Goal: Task Accomplishment & Management: Manage account settings

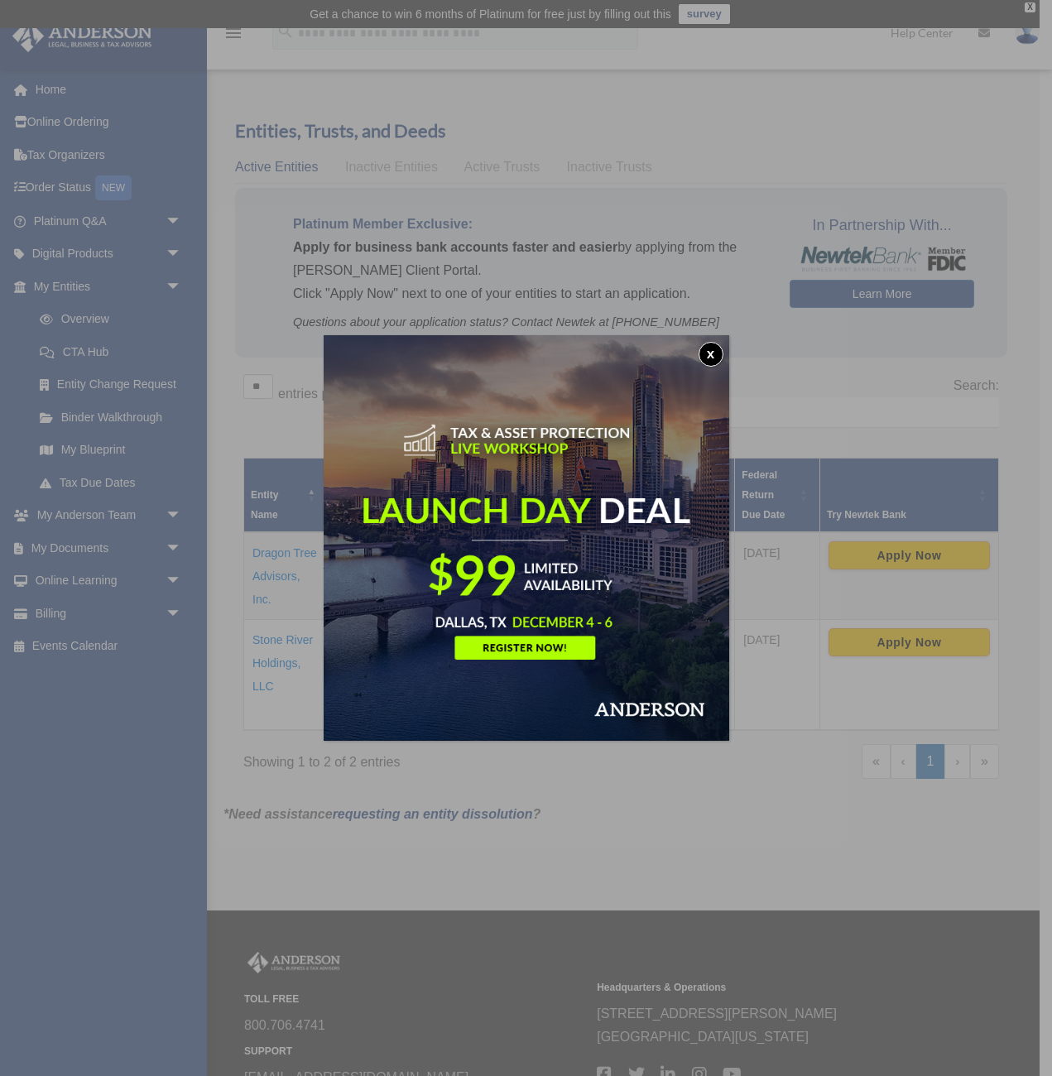
click at [709, 351] on button "x" at bounding box center [710, 354] width 25 height 25
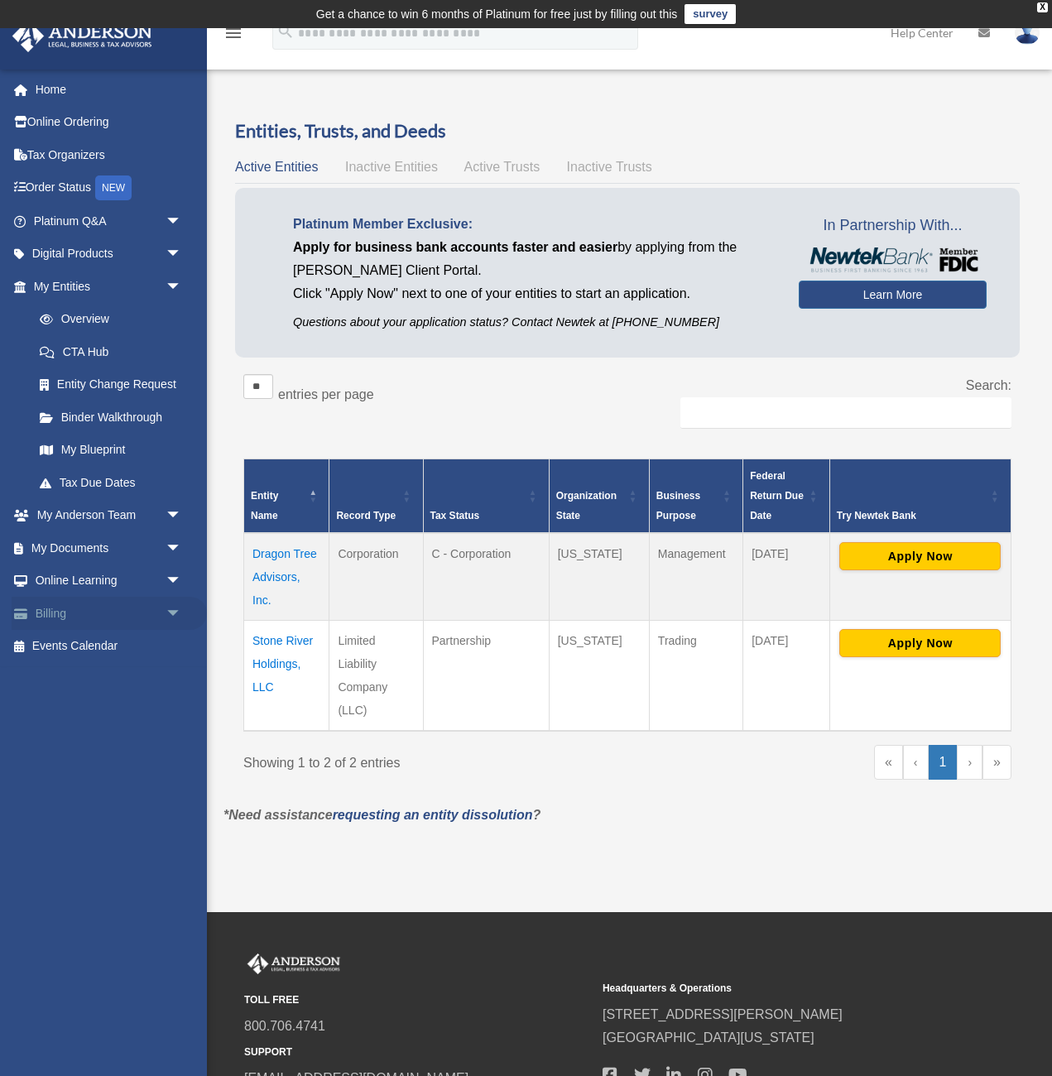
click at [146, 612] on link "Billing arrow_drop_down" at bounding box center [109, 613] width 195 height 33
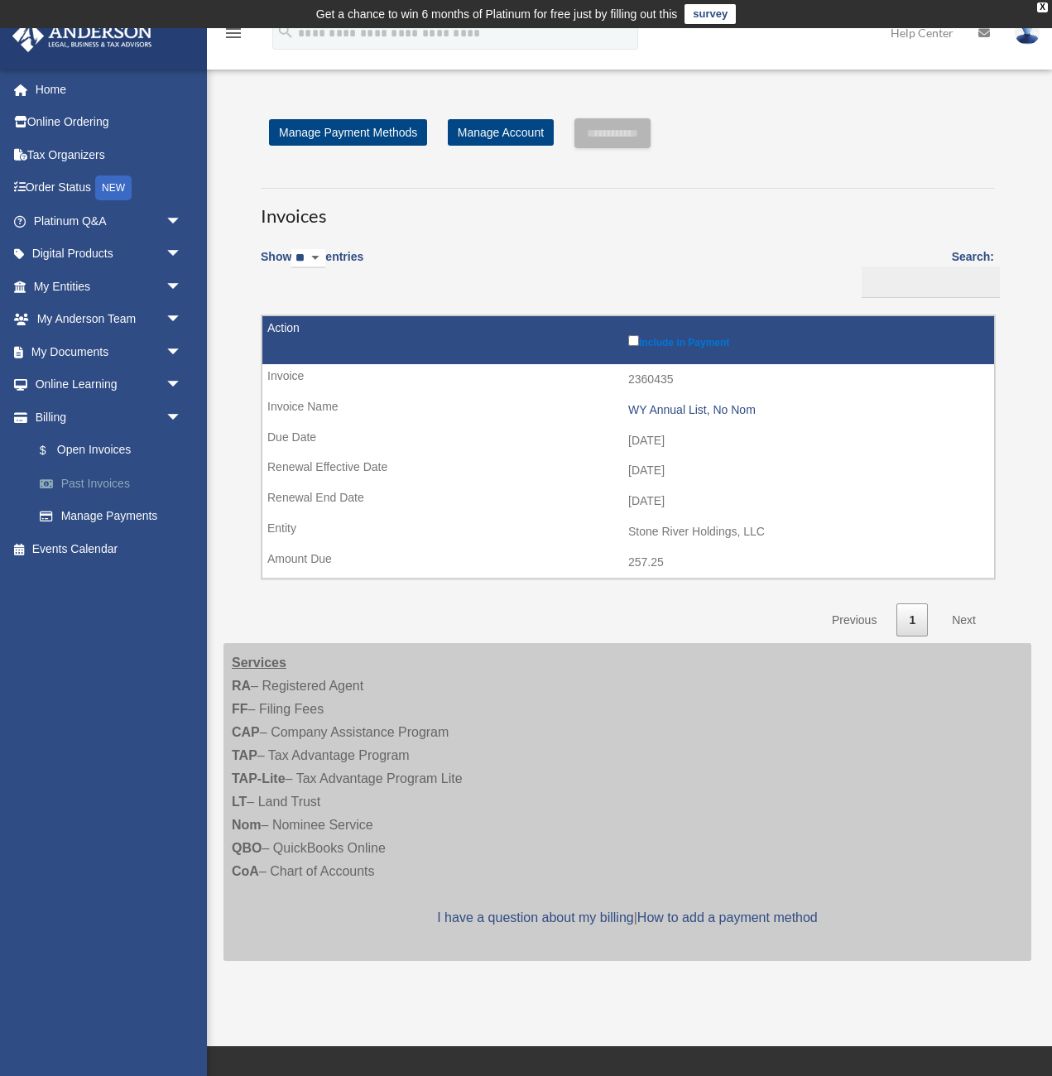
click at [94, 483] on link "Past Invoices" at bounding box center [115, 483] width 184 height 33
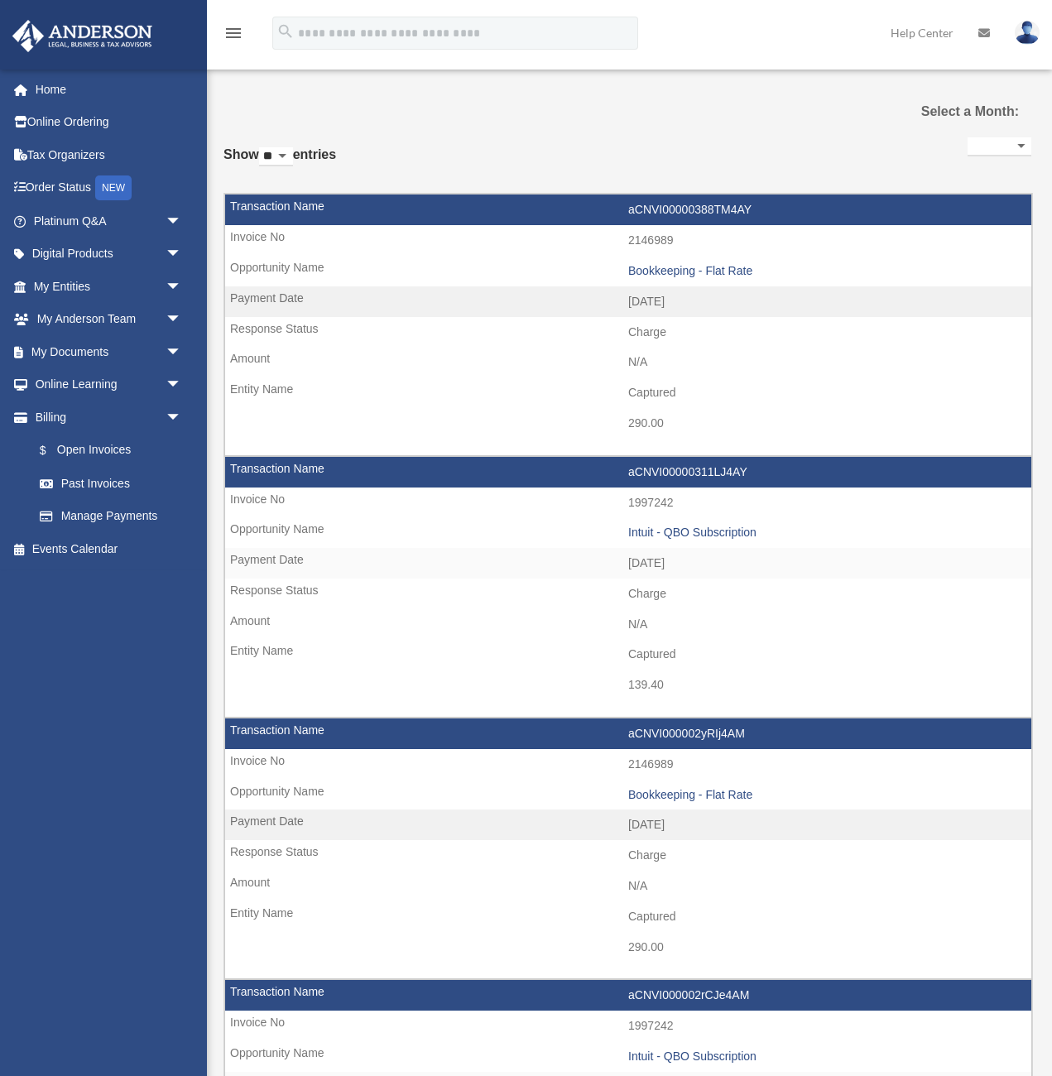
select select
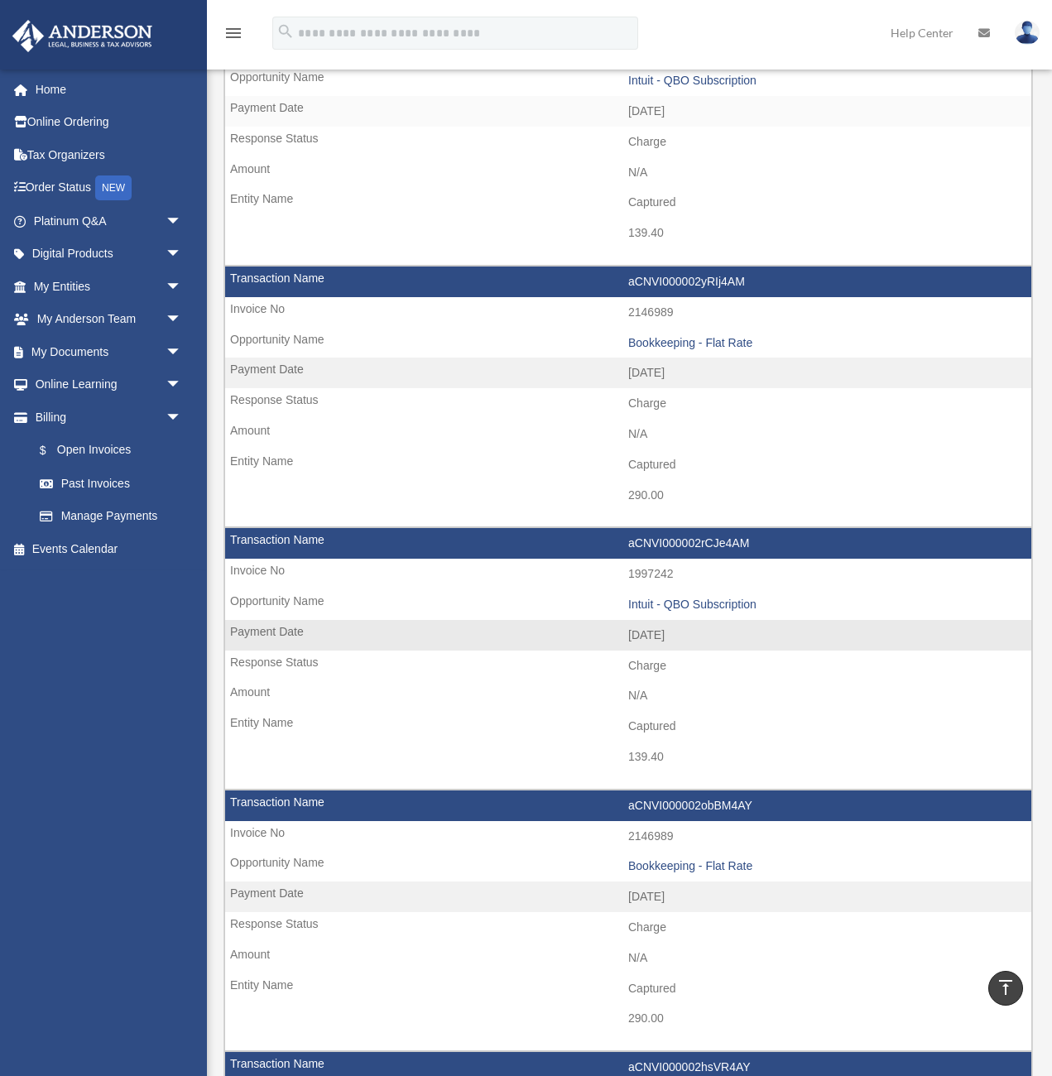
scroll to position [478, 0]
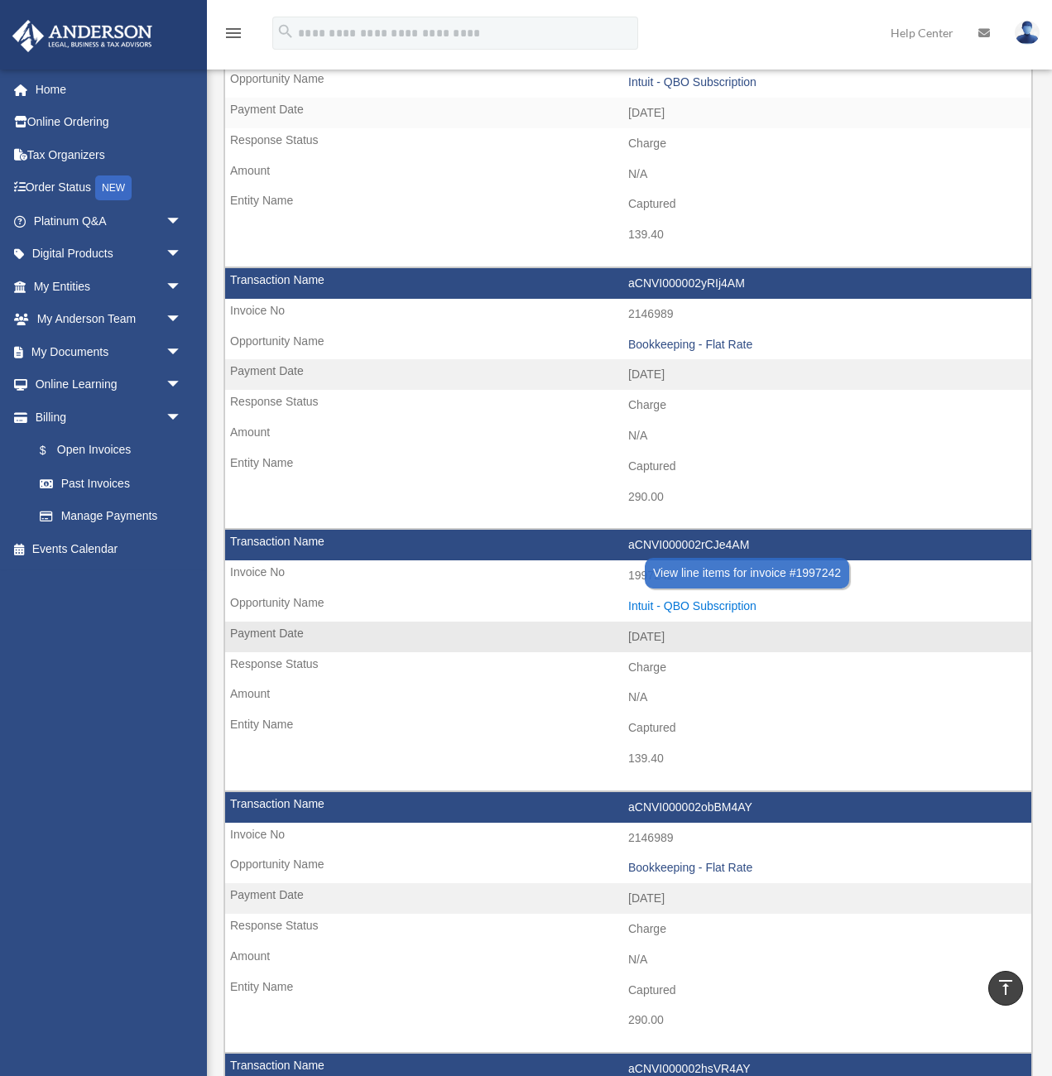
click at [708, 605] on div "Intuit - QBO Subscription" at bounding box center [825, 606] width 395 height 14
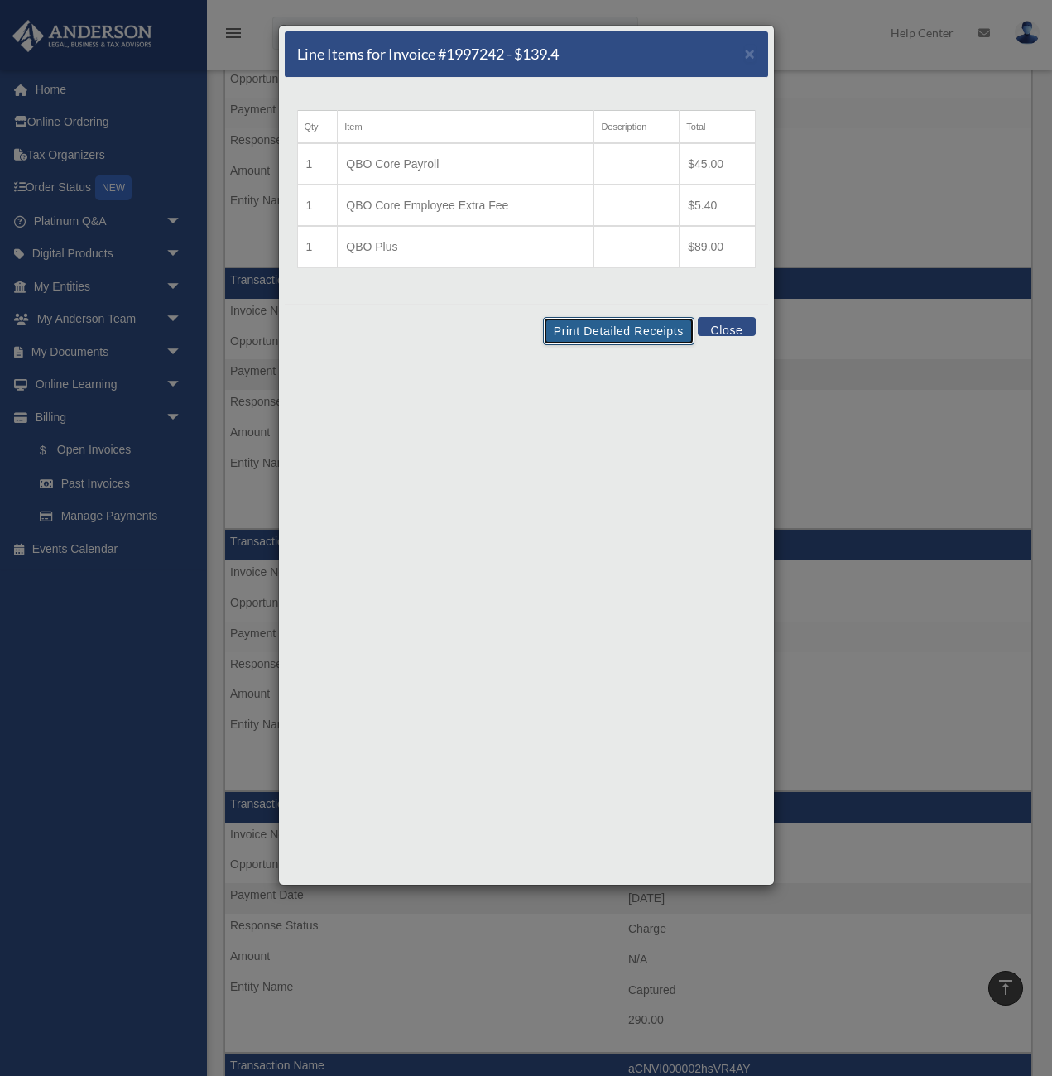
click at [631, 330] on button "Print Detailed Receipts" at bounding box center [618, 331] width 151 height 28
click at [638, 329] on button "Print Detailed Receipts" at bounding box center [618, 331] width 151 height 28
click at [736, 323] on button "Close" at bounding box center [726, 326] width 57 height 19
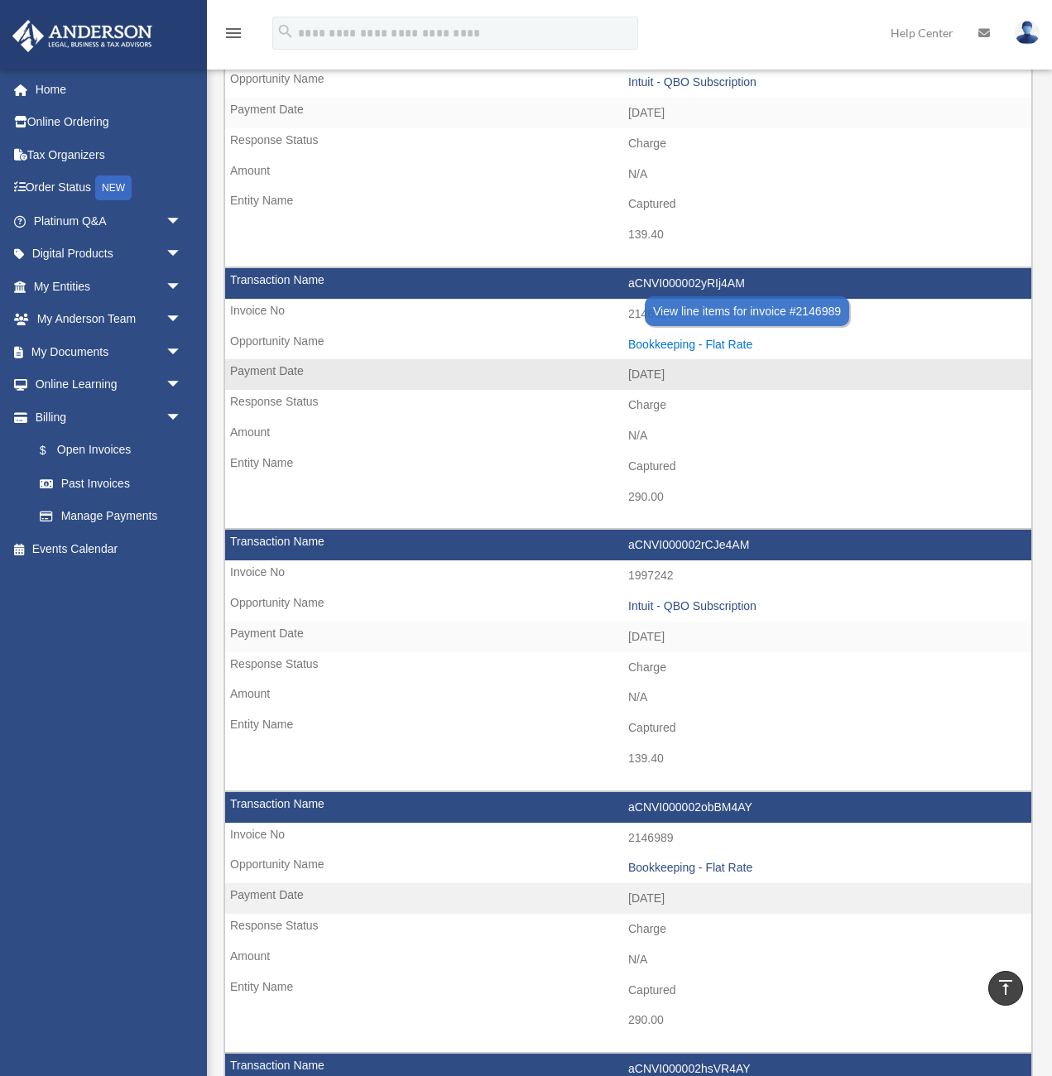
click at [693, 341] on div "Bookkeeping - Flat Rate" at bounding box center [825, 345] width 395 height 14
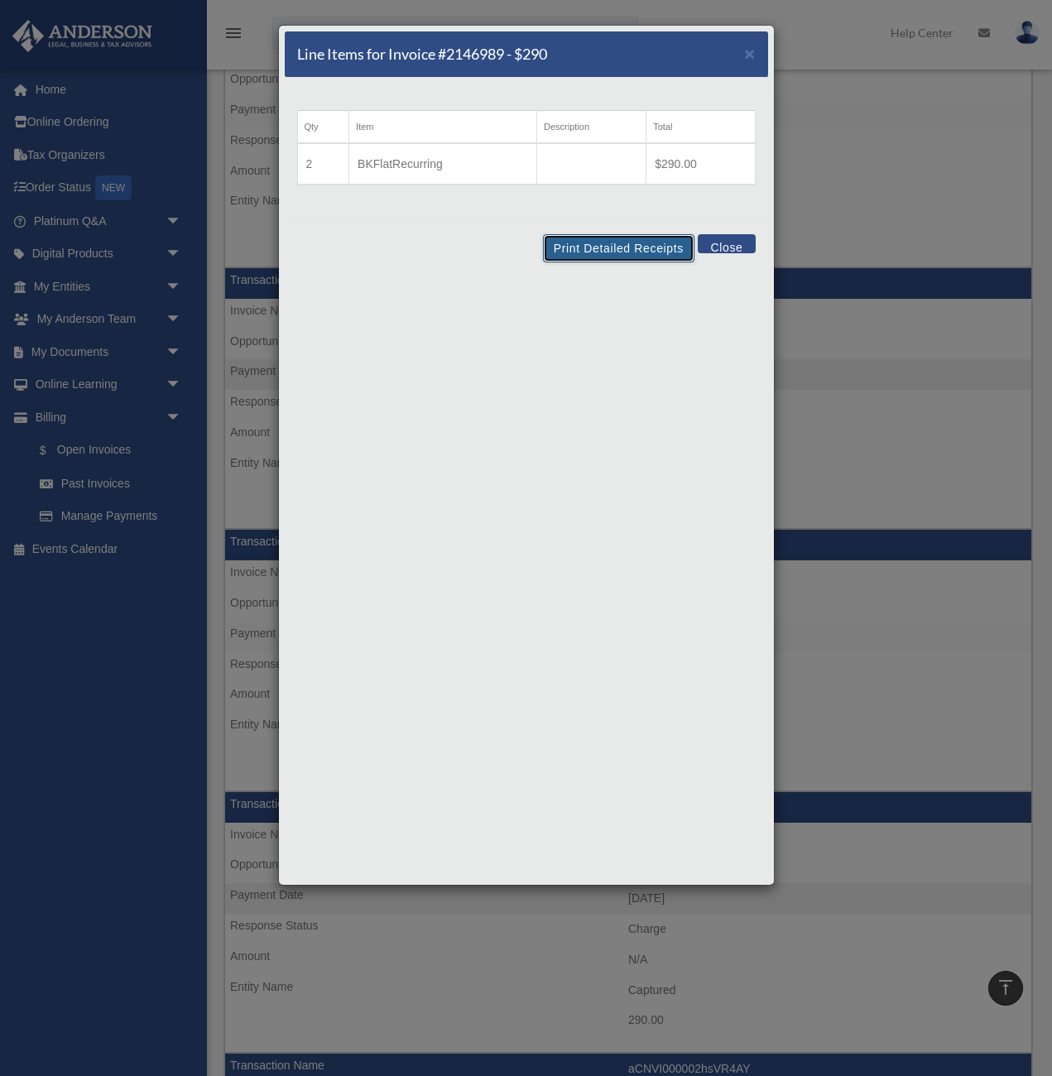
click at [632, 248] on button "Print Detailed Receipts" at bounding box center [618, 248] width 151 height 28
click at [721, 242] on button "Close" at bounding box center [726, 243] width 57 height 19
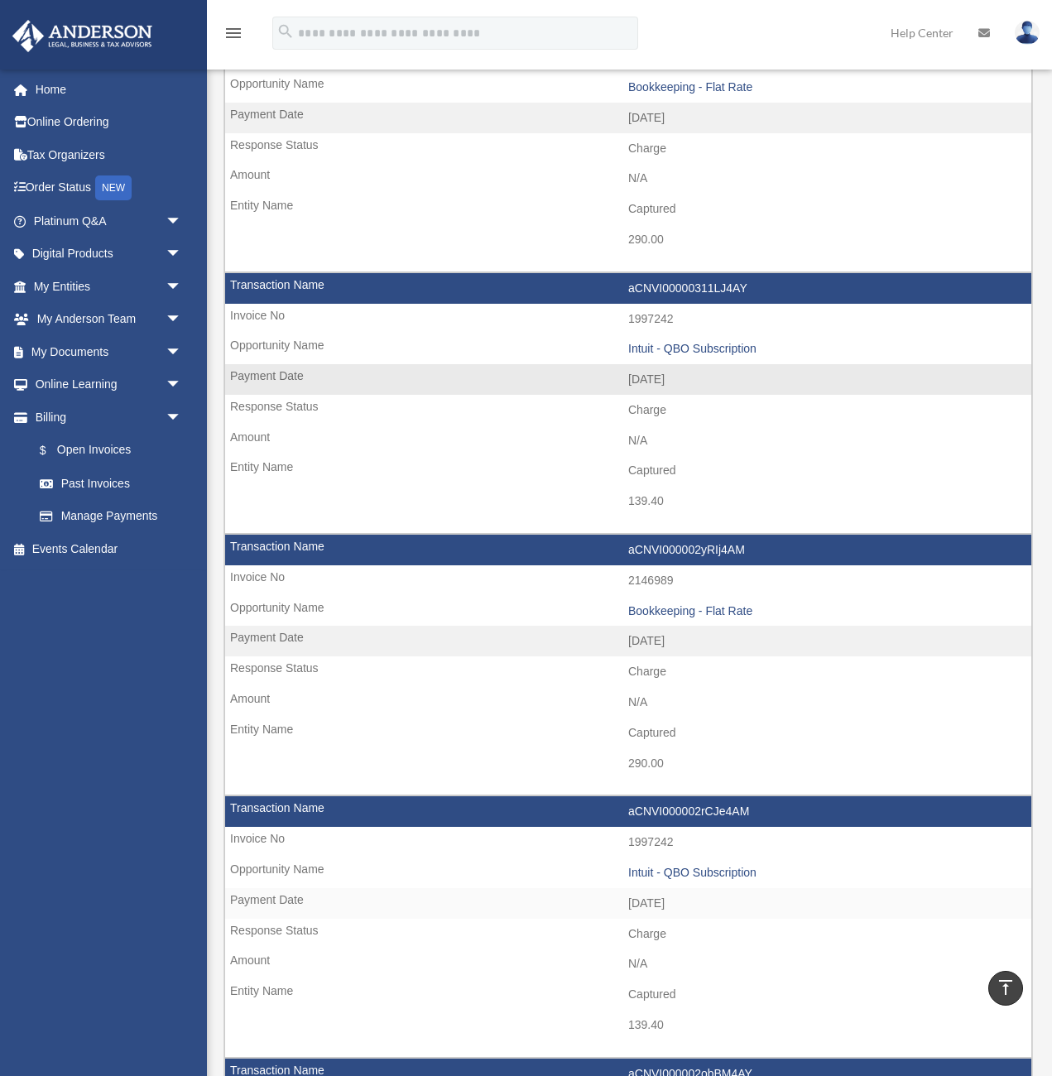
scroll to position [206, 0]
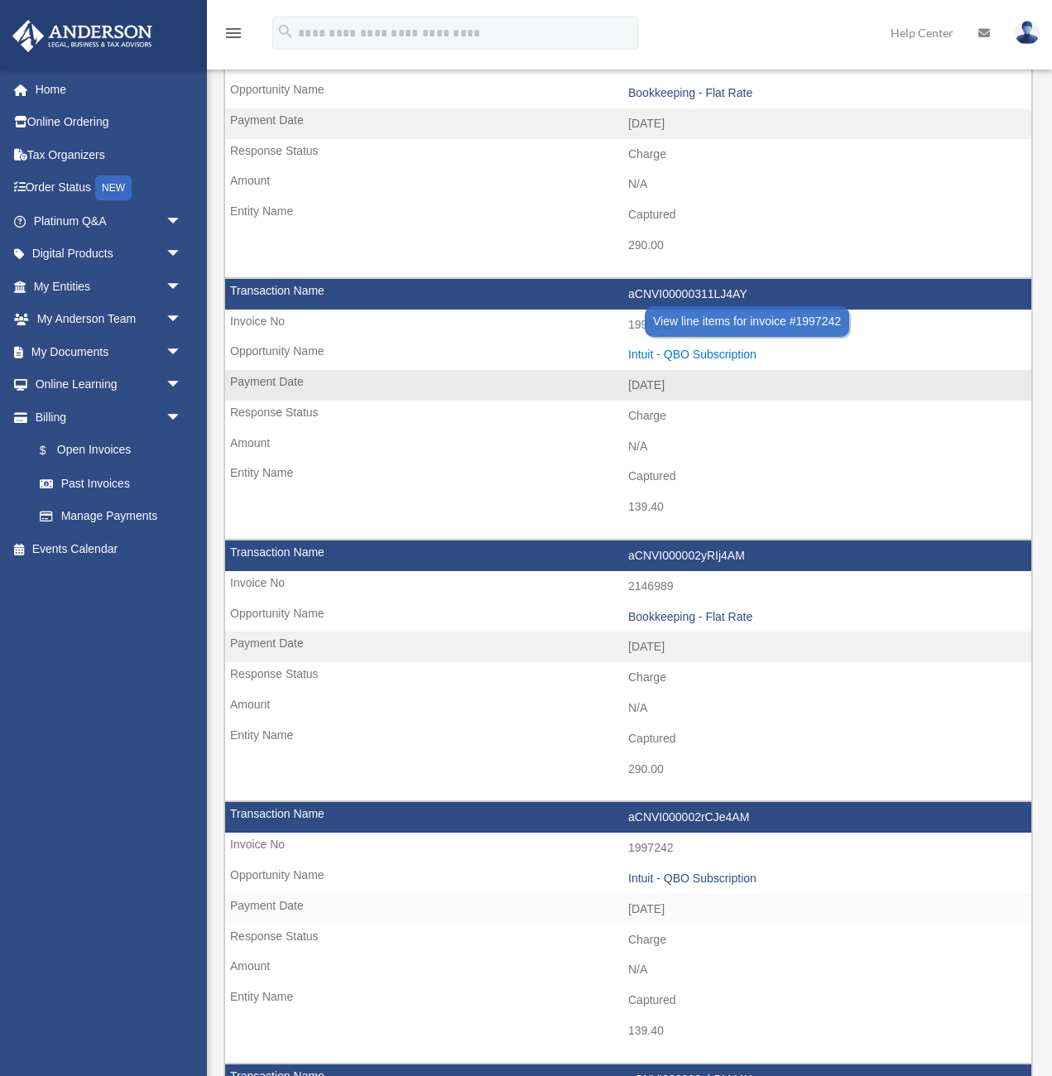
click at [716, 351] on div "Intuit - QBO Subscription" at bounding box center [825, 355] width 395 height 14
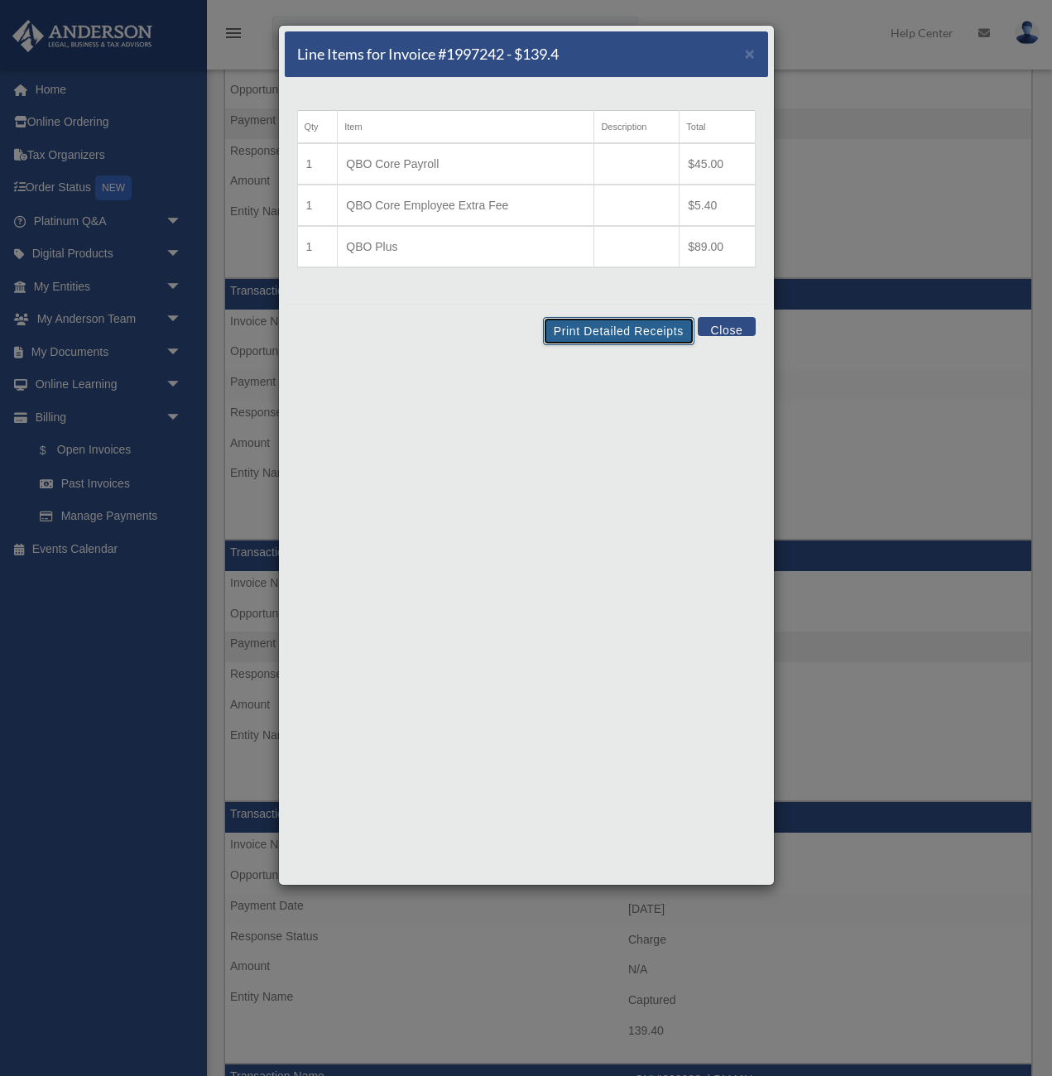
click at [627, 327] on button "Print Detailed Receipts" at bounding box center [618, 331] width 151 height 28
click at [741, 329] on button "Close" at bounding box center [726, 326] width 57 height 19
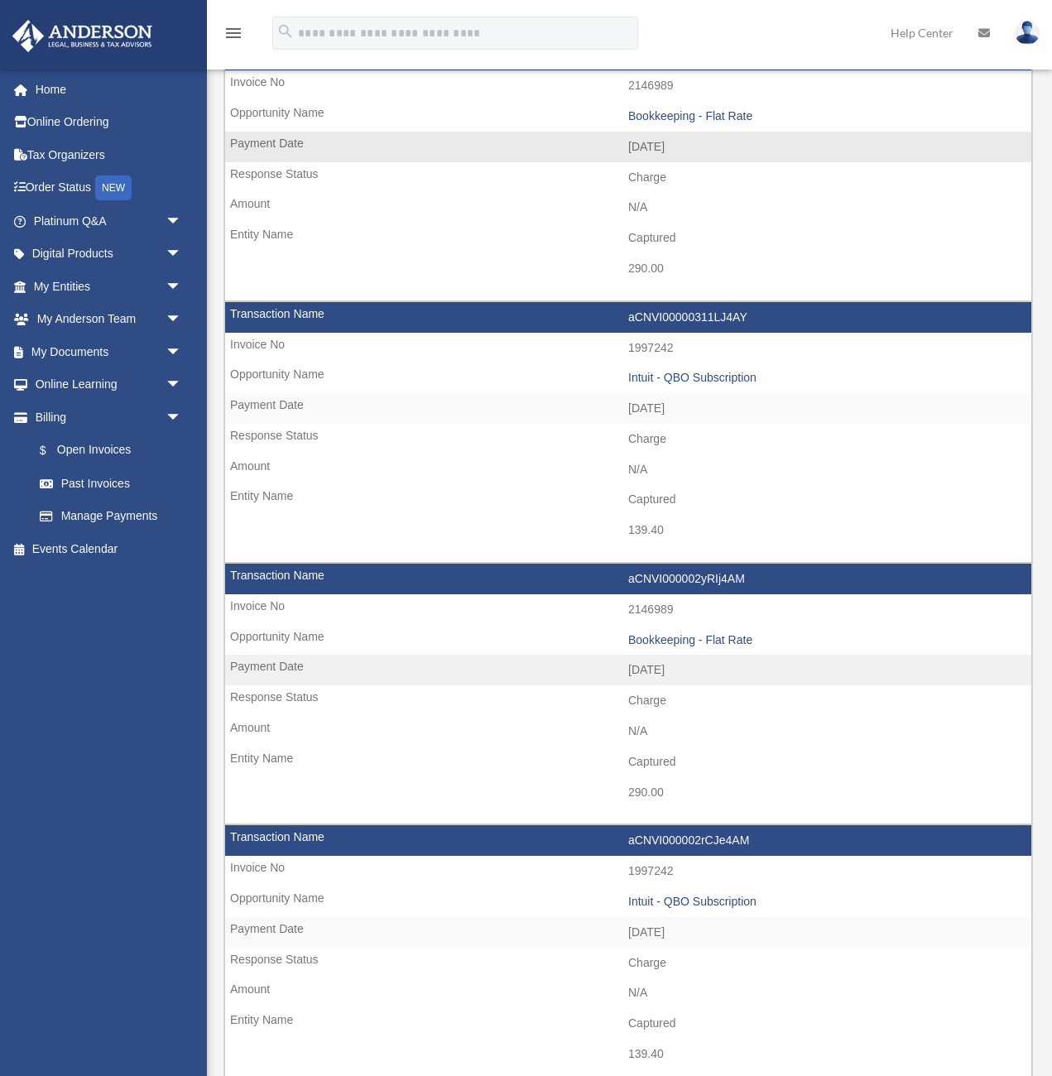
scroll to position [159, 0]
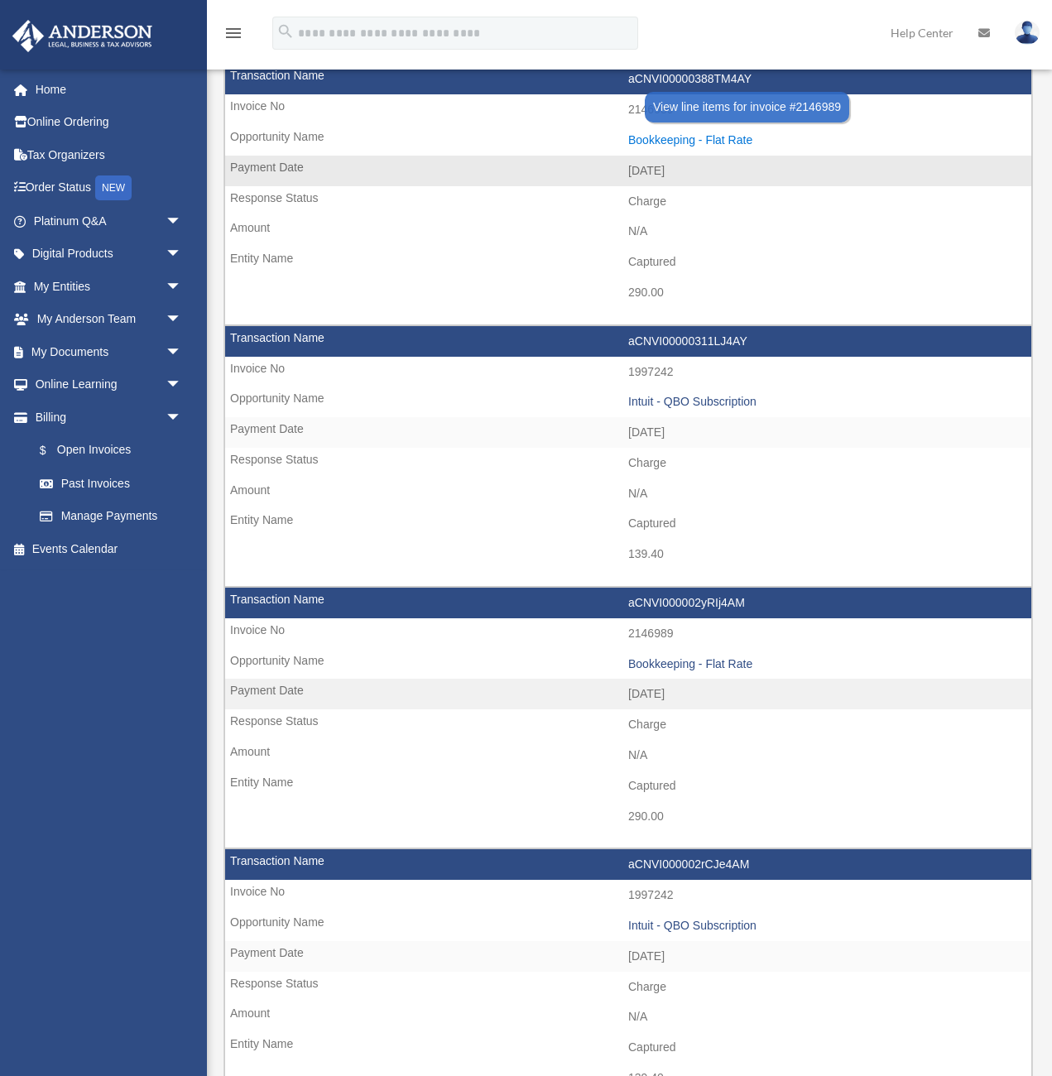
click at [730, 143] on div "Bookkeeping - Flat Rate" at bounding box center [825, 140] width 395 height 14
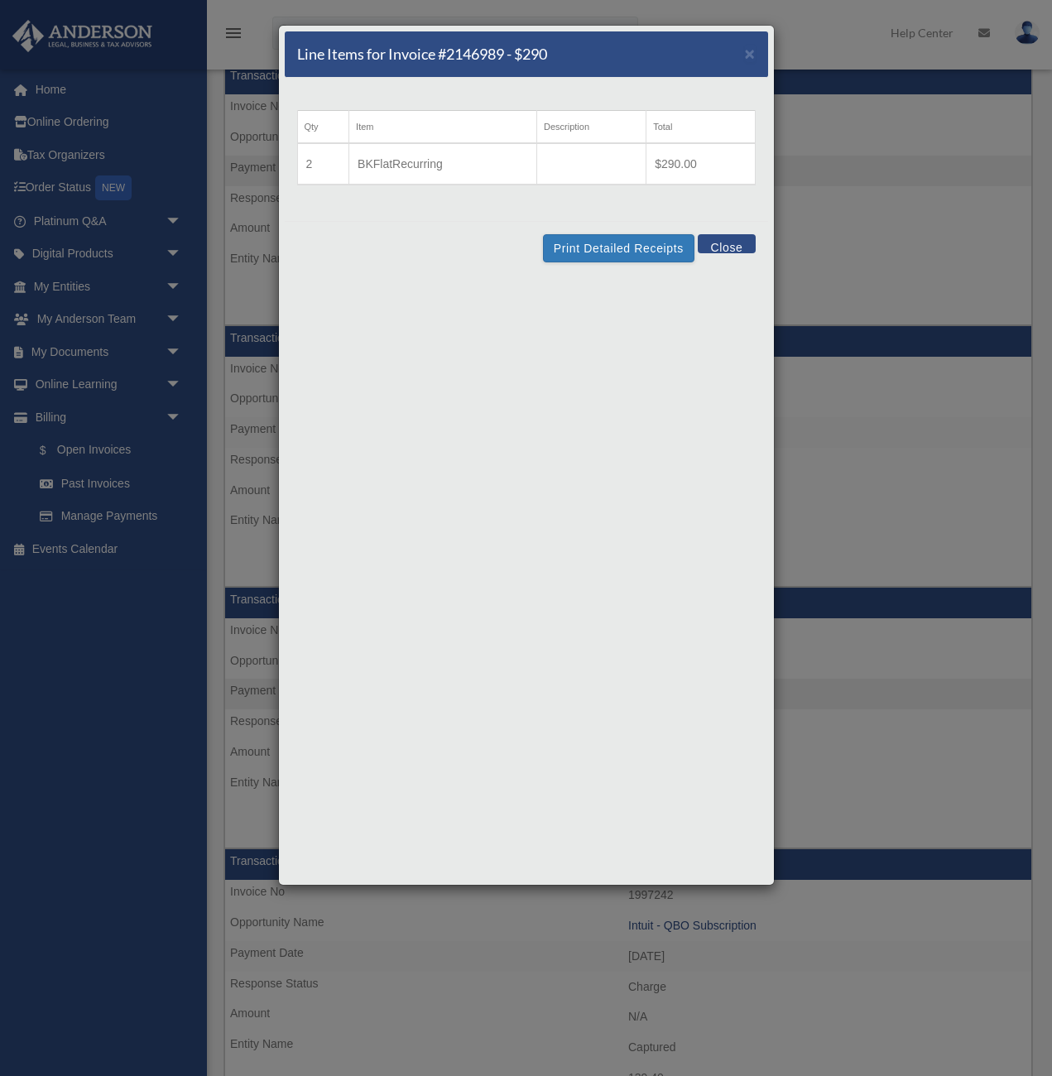
click at [615, 179] on td at bounding box center [591, 163] width 109 height 41
click at [636, 244] on button "Print Detailed Receipts" at bounding box center [618, 248] width 151 height 28
click at [748, 57] on span "×" at bounding box center [750, 53] width 11 height 19
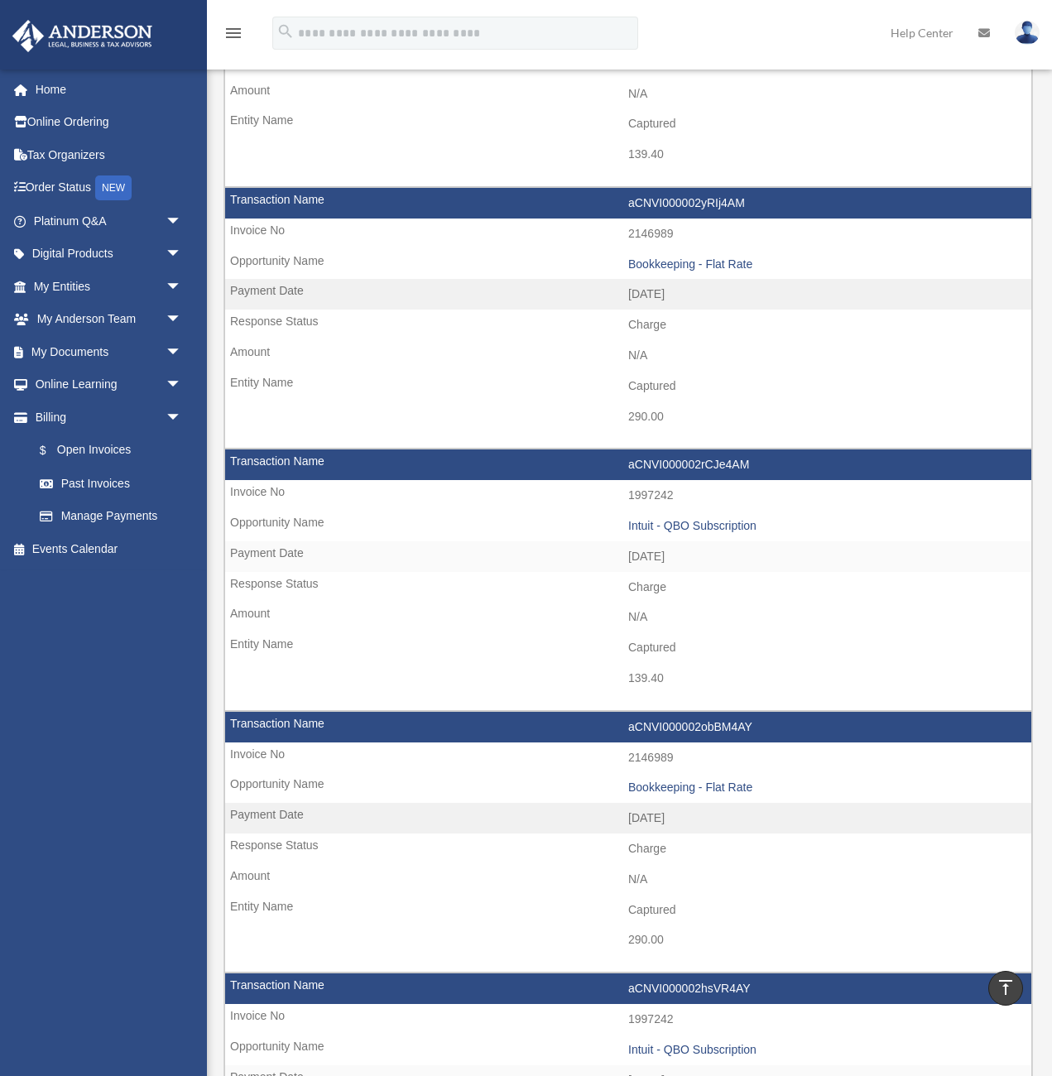
scroll to position [561, 0]
